Goal: Communication & Community: Ask a question

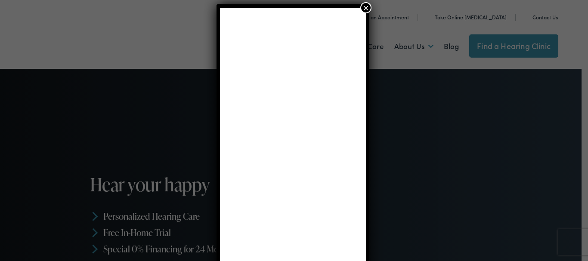
scroll to position [18, 0]
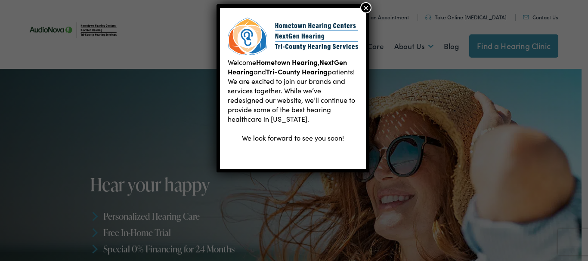
click at [523, 13] on link "Contact Us" at bounding box center [540, 16] width 35 height 7
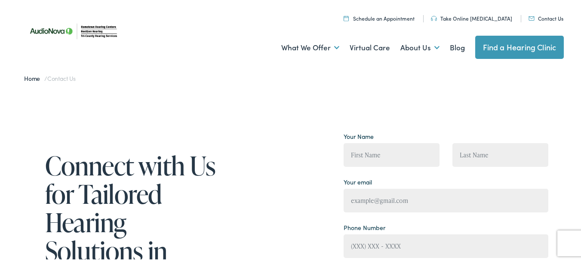
click at [364, 154] on input "Contact form" at bounding box center [392, 154] width 96 height 24
type input "[PERSON_NAME]"
type input "[PERSON_NAME][EMAIL_ADDRESS][DOMAIN_NAME]"
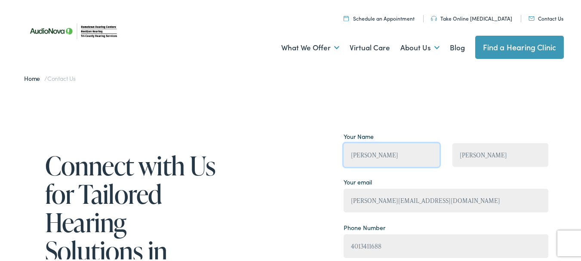
type input "[PHONE_NUMBER]"
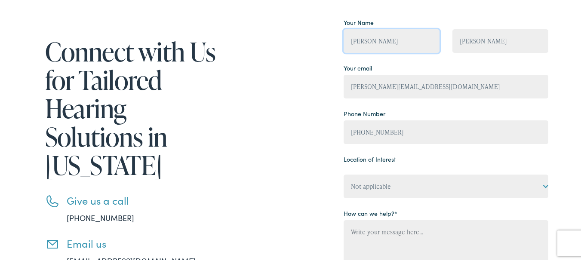
scroll to position [115, 0]
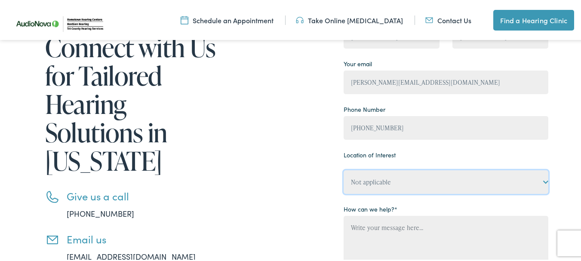
click at [448, 182] on select "Not applicable Tri-County Hearing Services – [GEOGRAPHIC_DATA], [GEOGRAPHIC_DAT…" at bounding box center [446, 181] width 205 height 24
select select "Hometown Hearing – [GEOGRAPHIC_DATA]"
click at [344, 169] on select "Not applicable Tri-County Hearing Services – [GEOGRAPHIC_DATA], [GEOGRAPHIC_DAT…" at bounding box center [446, 181] width 205 height 24
click at [406, 214] on p "How can we help? *" at bounding box center [446, 260] width 205 height 118
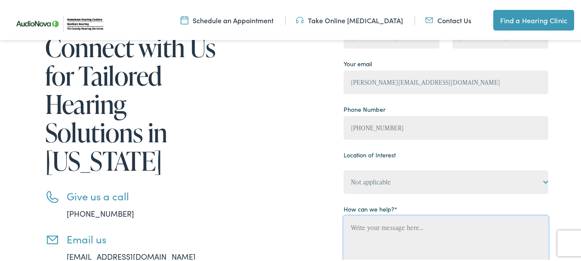
paste textarea "I am with a local, family-owned janitorial company and would love to give you a…"
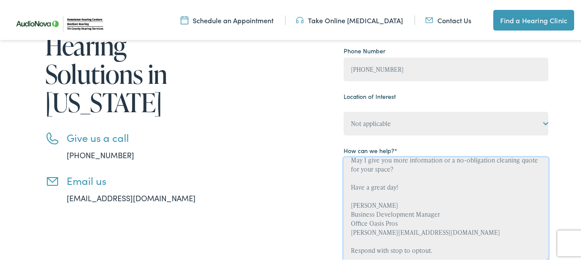
scroll to position [288, 0]
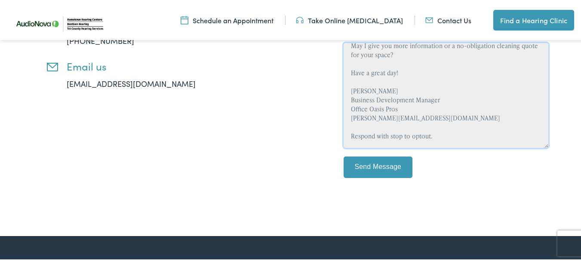
click at [389, 102] on textarea "I am with a local, family-owned janitorial company and would love to give you a…" at bounding box center [446, 94] width 205 height 105
type textarea "I am with a local, family-owned janitorial company and would love to give you a…"
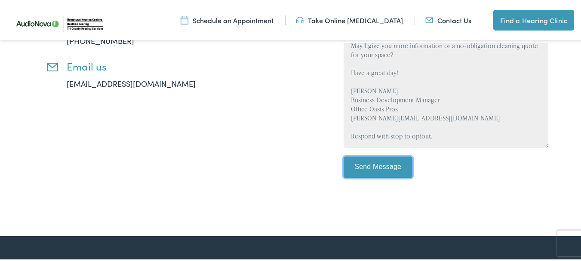
click at [380, 164] on input "Send Message" at bounding box center [378, 166] width 69 height 22
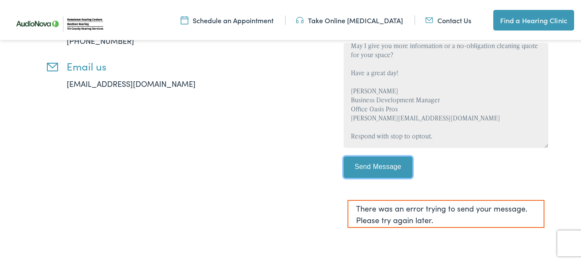
click at [362, 172] on input "Send Message" at bounding box center [378, 166] width 69 height 22
click at [382, 161] on input "Send Message" at bounding box center [378, 166] width 69 height 22
click at [373, 172] on input "Send Message" at bounding box center [378, 166] width 69 height 22
click at [493, 173] on p "Send Message" at bounding box center [446, 169] width 205 height 28
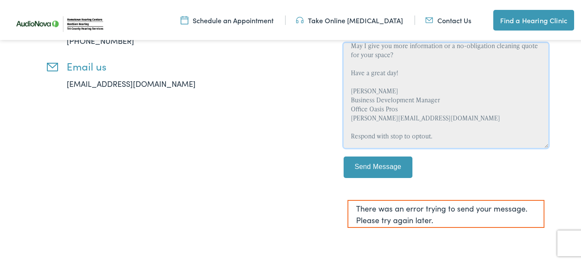
click at [419, 97] on textarea "I am with a local, family-owned janitorial company and would love to give you a…" at bounding box center [446, 94] width 205 height 105
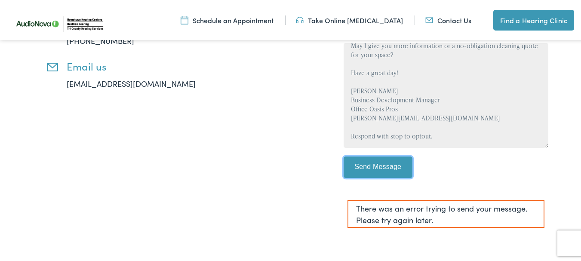
click at [387, 169] on input "Send Message" at bounding box center [378, 166] width 69 height 22
click at [517, 205] on div "There was an error trying to send your message. Please try again later." at bounding box center [446, 213] width 197 height 28
